Goal: Information Seeking & Learning: Learn about a topic

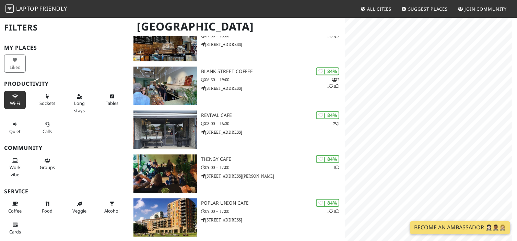
click at [14, 108] on button "Wi-Fi" at bounding box center [15, 100] width 22 height 18
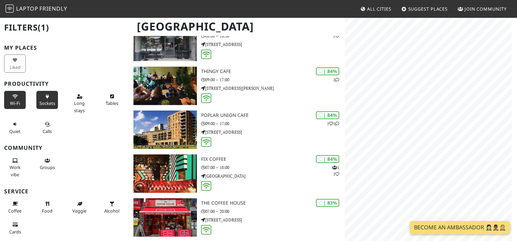
click at [44, 102] on span "Sockets" at bounding box center [47, 103] width 16 height 6
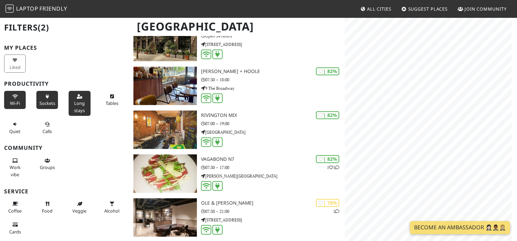
click at [78, 108] on span "Long stays" at bounding box center [79, 106] width 11 height 13
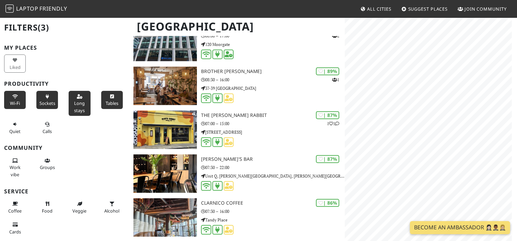
click at [101, 103] on button "Tables" at bounding box center [112, 100] width 22 height 18
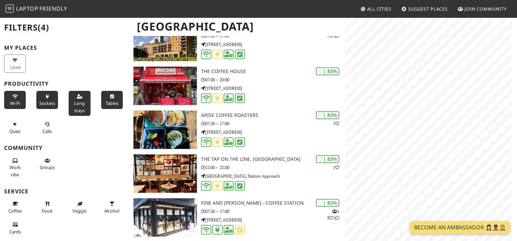
click at [14, 105] on span "Wi-Fi" at bounding box center [15, 103] width 10 height 6
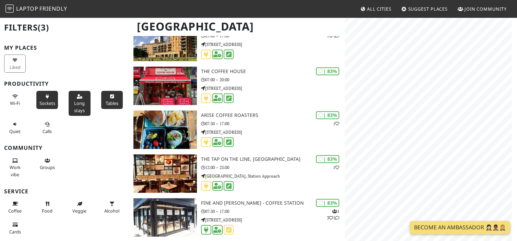
click at [43, 101] on span "Sockets" at bounding box center [47, 103] width 16 height 6
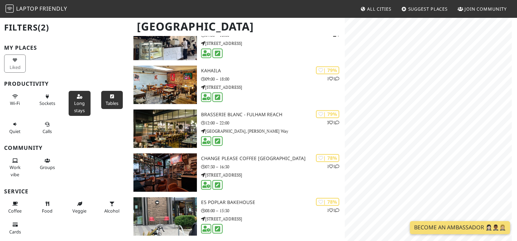
click at [81, 102] on span "Long stays" at bounding box center [79, 106] width 11 height 13
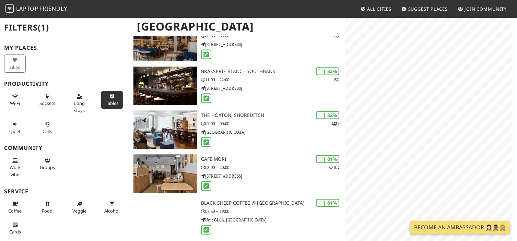
click at [106, 100] on span "Tables" at bounding box center [112, 103] width 13 height 6
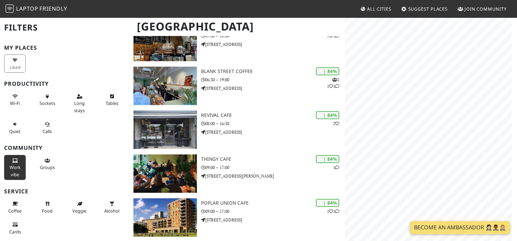
click at [4, 160] on button "Work vibe" at bounding box center [15, 167] width 22 height 25
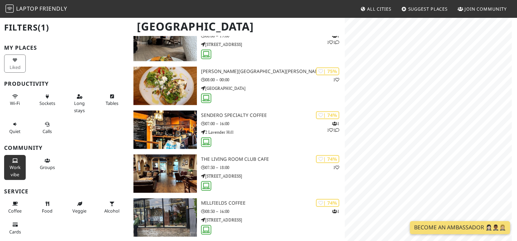
drag, startPoint x: 8, startPoint y: 164, endPoint x: 22, endPoint y: 165, distance: 13.7
click at [8, 164] on button "Work vibe" at bounding box center [15, 167] width 22 height 25
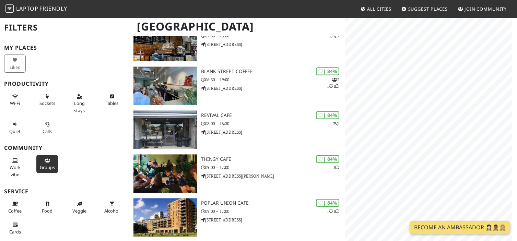
click at [41, 164] on span "Groups" at bounding box center [47, 167] width 15 height 6
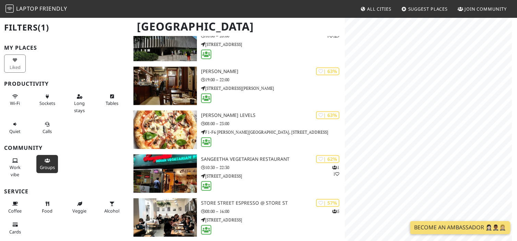
click at [41, 164] on span "Groups" at bounding box center [47, 167] width 15 height 6
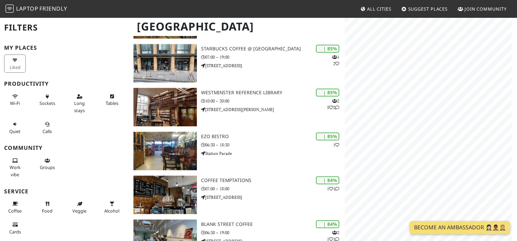
scroll to position [1270, 0]
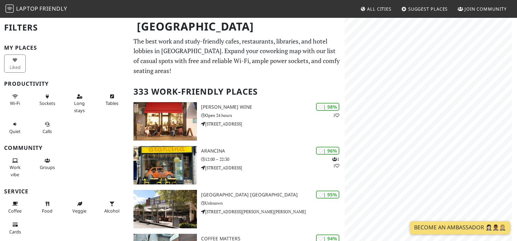
scroll to position [1270, 0]
